Goal: Information Seeking & Learning: Learn about a topic

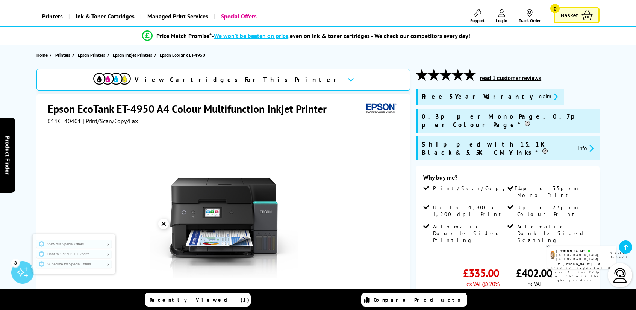
scroll to position [75, 0]
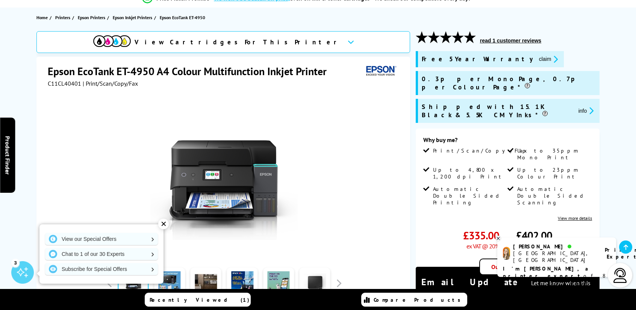
click at [615, 67] on div "View Cartridges For This Printer Epson EcoTank ET-4950 A4 Colour Multifunction …" at bounding box center [318, 254] width 602 height 446
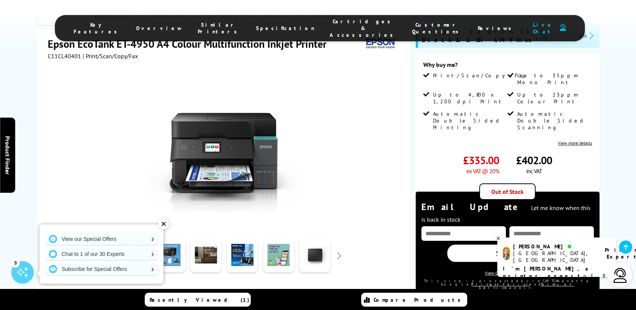
scroll to position [0, 0]
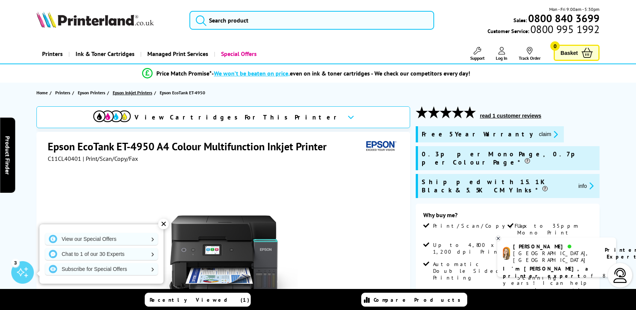
click at [144, 89] on span "Epson Inkjet Printers" at bounding box center [132, 93] width 39 height 8
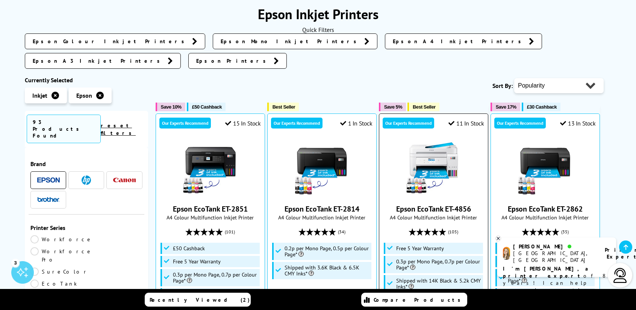
scroll to position [113, 0]
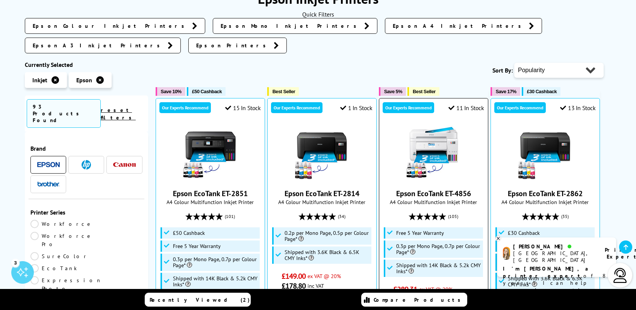
click at [434, 189] on link "Epson EcoTank ET-4856" at bounding box center [433, 194] width 75 height 10
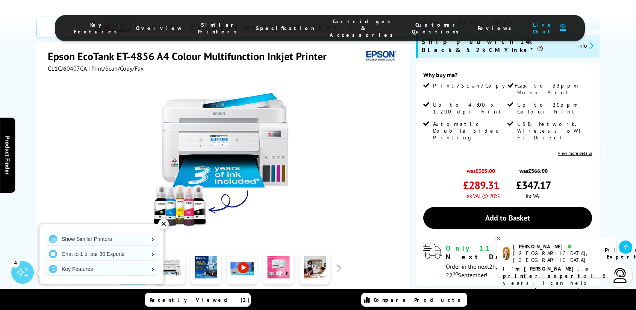
scroll to position [150, 0]
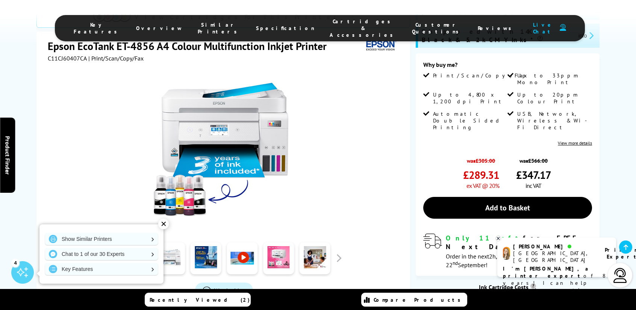
click at [171, 243] on link at bounding box center [169, 259] width 31 height 32
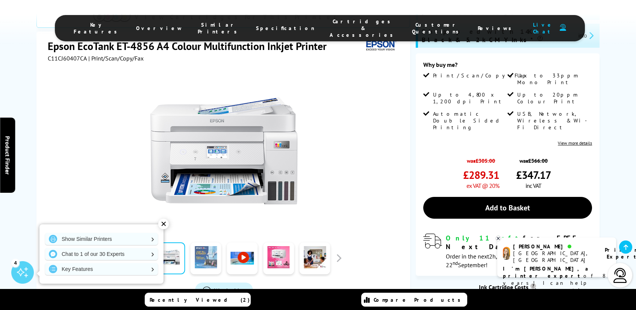
click at [210, 243] on link at bounding box center [206, 259] width 31 height 32
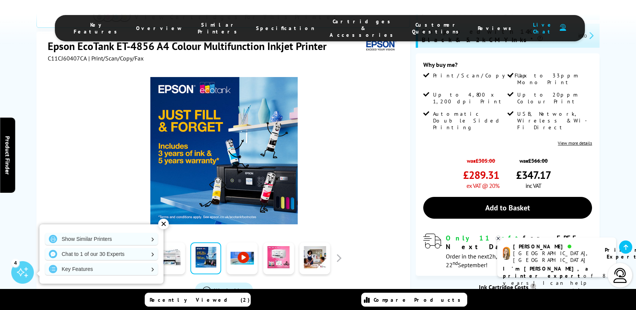
click at [251, 243] on link at bounding box center [242, 259] width 31 height 32
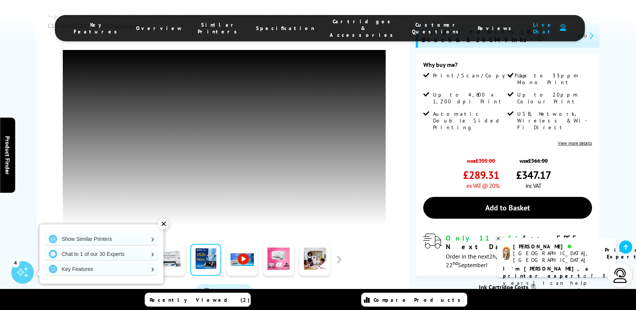
click at [280, 267] on link at bounding box center [278, 260] width 31 height 32
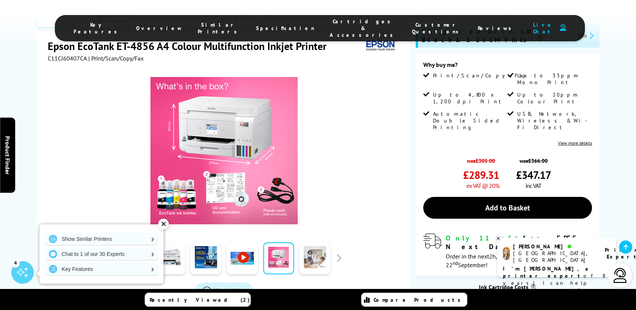
click at [322, 243] on link at bounding box center [315, 259] width 31 height 32
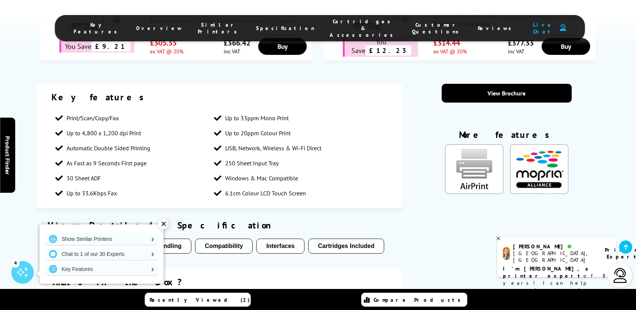
scroll to position [564, 0]
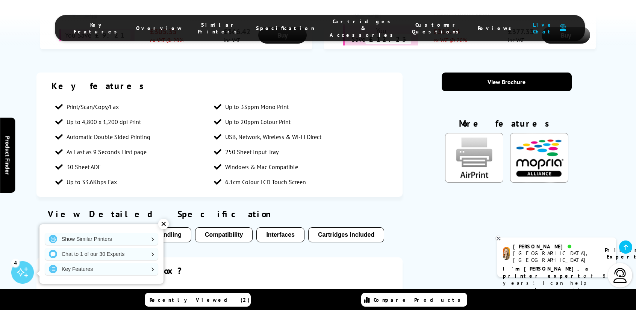
click at [164, 228] on div "✕" at bounding box center [163, 224] width 11 height 11
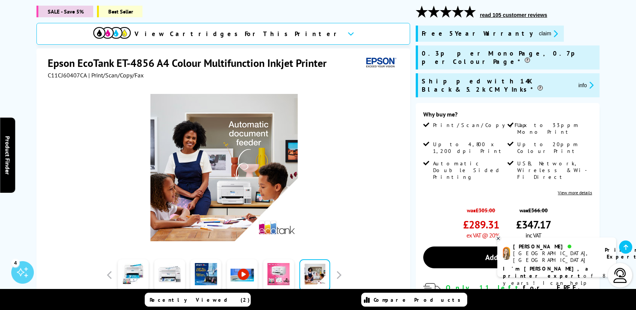
scroll to position [113, 0]
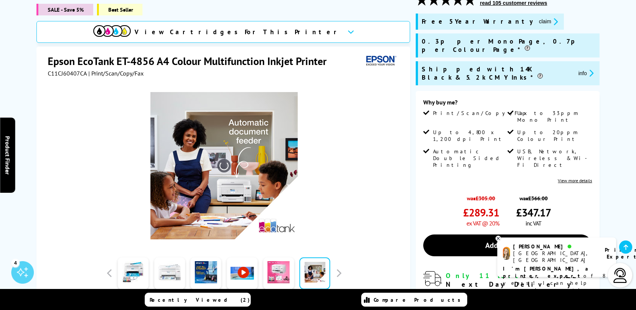
click at [169, 275] on link at bounding box center [169, 274] width 31 height 32
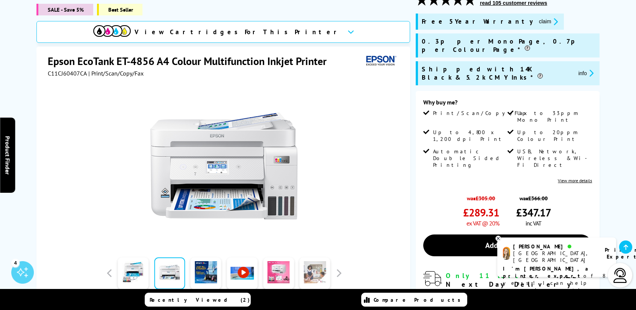
click at [314, 266] on link at bounding box center [315, 274] width 31 height 32
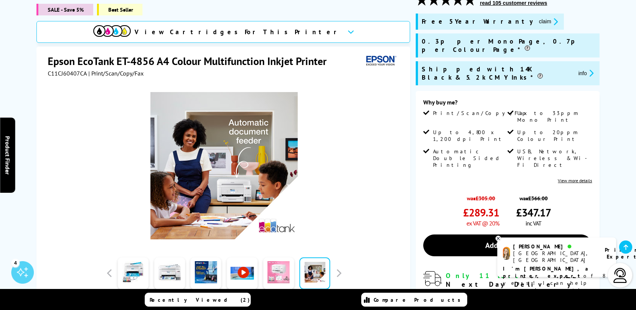
click at [287, 266] on link at bounding box center [278, 274] width 31 height 32
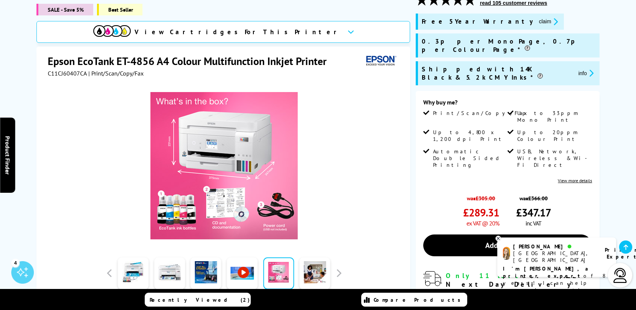
click at [244, 263] on link at bounding box center [242, 274] width 31 height 32
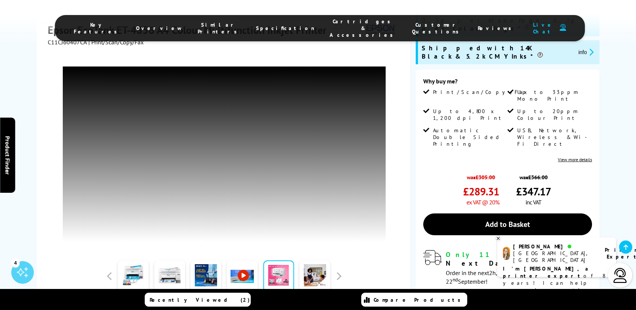
scroll to position [150, 0]
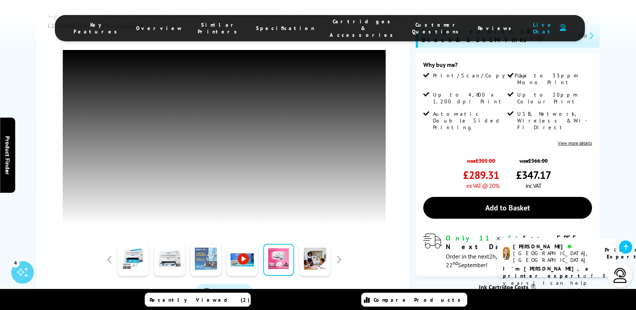
click at [220, 266] on link at bounding box center [206, 260] width 31 height 32
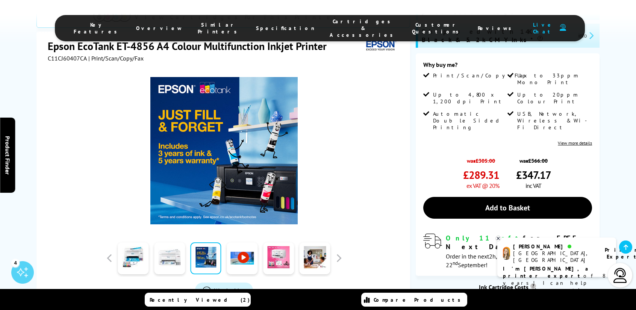
click at [163, 243] on link at bounding box center [169, 259] width 31 height 32
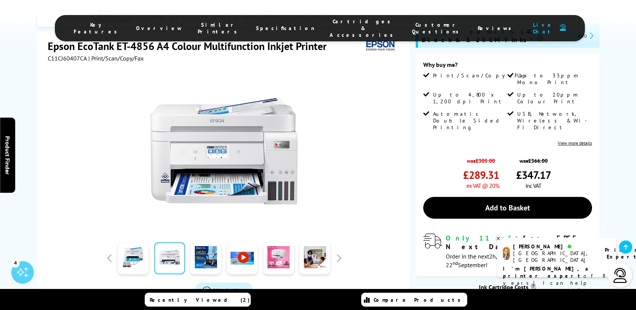
click at [498, 237] on icon at bounding box center [498, 239] width 5 height 6
